Goal: Find specific fact: Find contact information

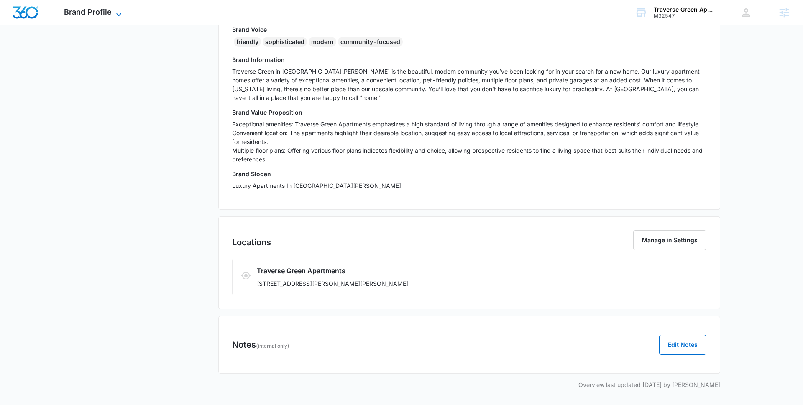
click at [80, 11] on span "Brand Profile" at bounding box center [88, 12] width 48 height 9
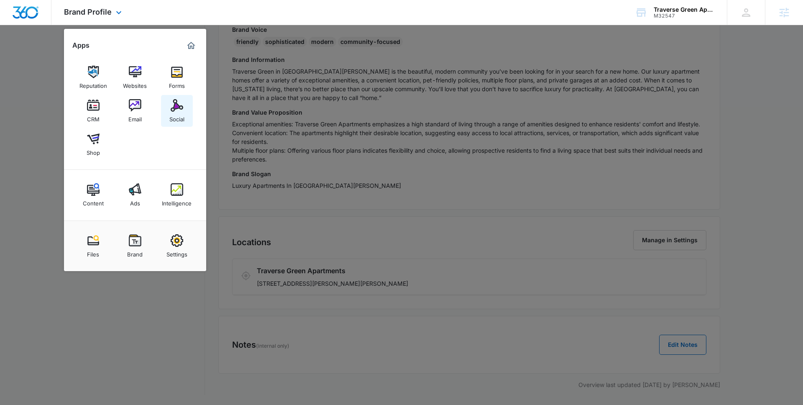
click at [174, 108] on img at bounding box center [177, 105] width 13 height 13
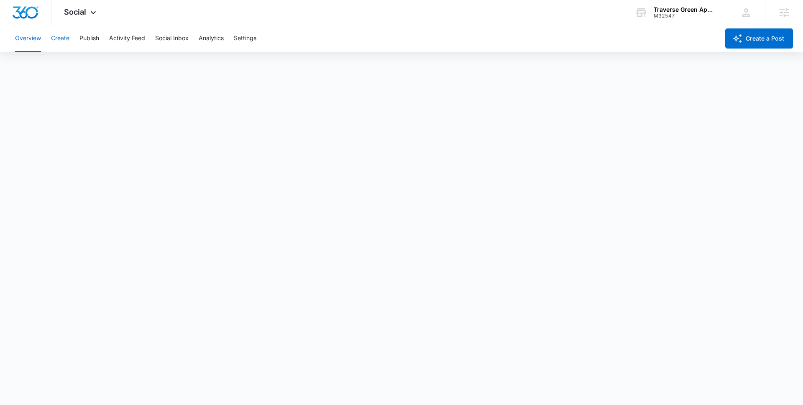
click at [67, 37] on button "Create" at bounding box center [60, 38] width 18 height 27
click at [77, 65] on button "Approvals" at bounding box center [82, 63] width 28 height 23
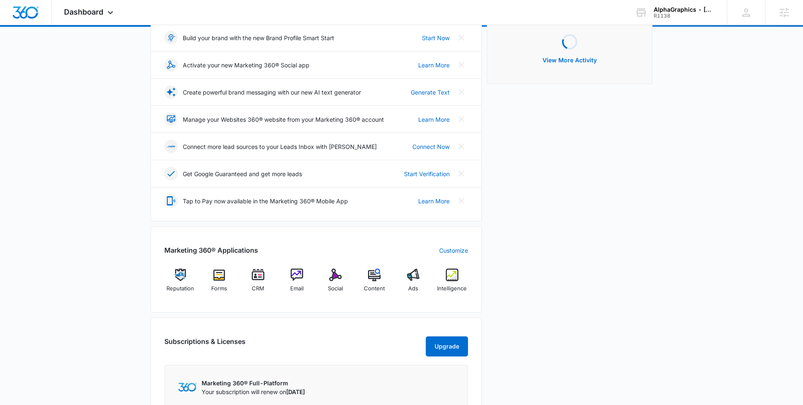
scroll to position [141, 0]
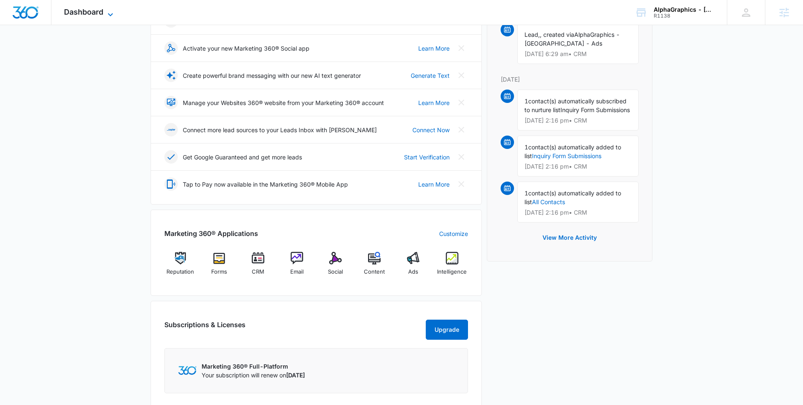
click at [89, 9] on span "Dashboard" at bounding box center [83, 12] width 39 height 9
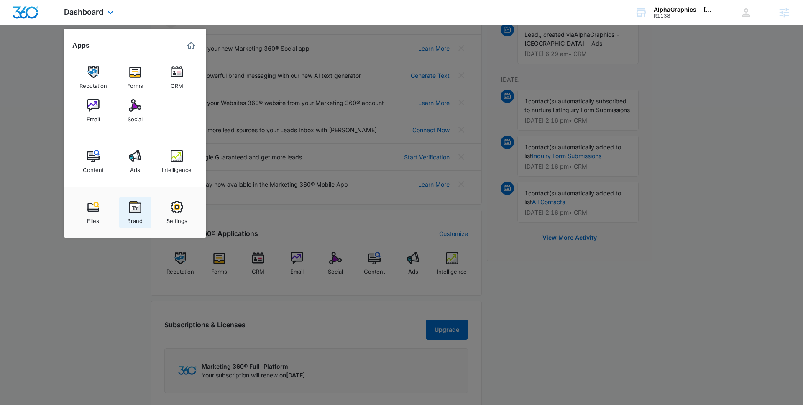
click at [134, 197] on link "Brand" at bounding box center [135, 213] width 32 height 32
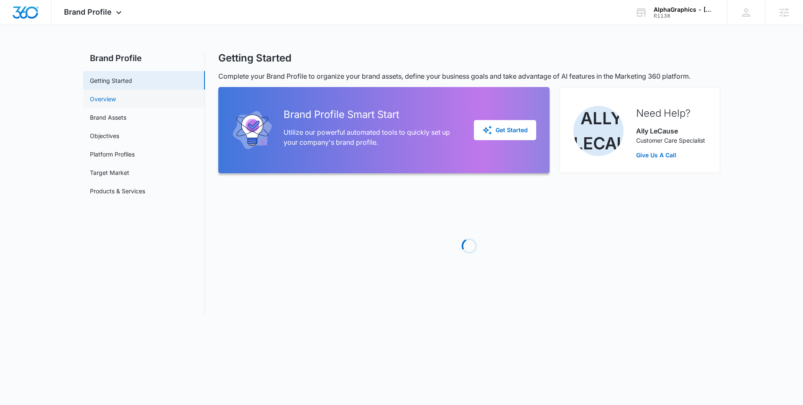
click at [116, 100] on link "Overview" at bounding box center [103, 99] width 26 height 9
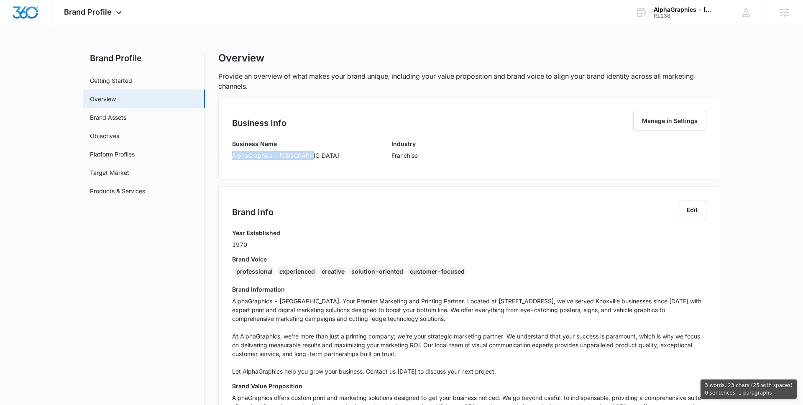
drag, startPoint x: 230, startPoint y: 154, endPoint x: 264, endPoint y: 168, distance: 36.2
click at [264, 169] on div "Business Info Manage in Settings Business Name AlphaGraphics - Knoxville Indust…" at bounding box center [469, 138] width 502 height 82
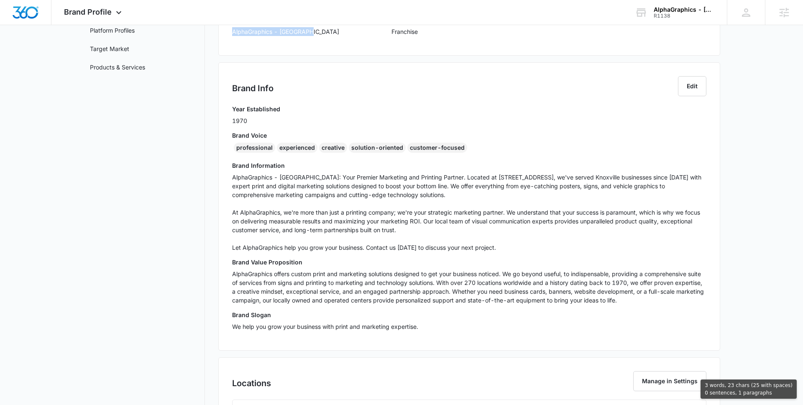
scroll to position [265, 0]
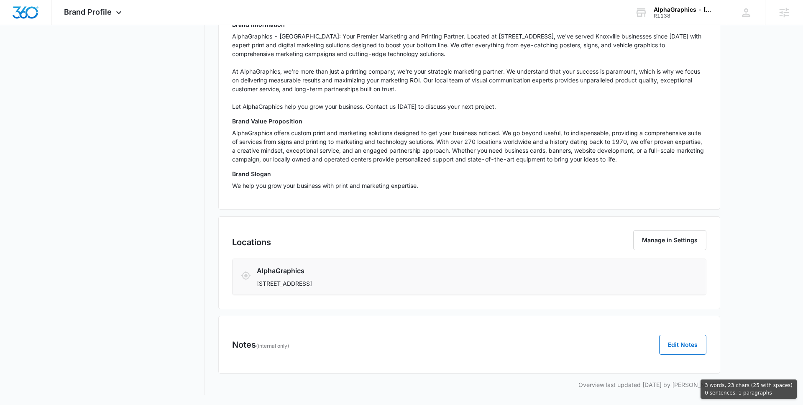
click at [379, 285] on p "2402 Partner Place, Knoxville, TN 37921" at bounding box center [430, 283] width 347 height 9
copy div "AlphaGraphics - Knoxville Industry Franchise Brand Info Edit Year Established 1…"
